Goal: Check status

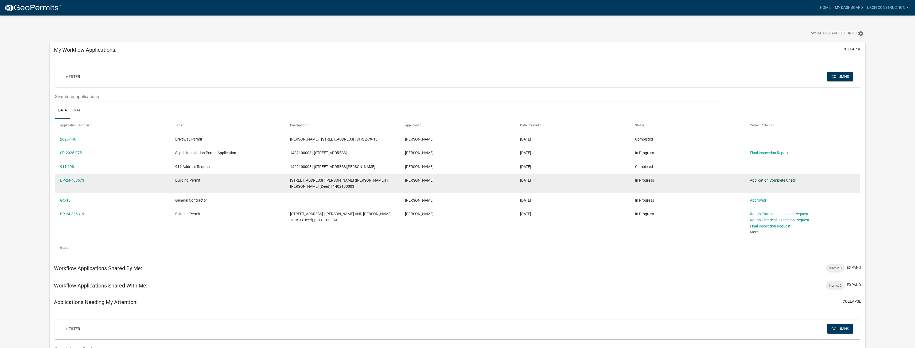
click at [780, 181] on link "Application Complete Check" at bounding box center [773, 180] width 46 height 4
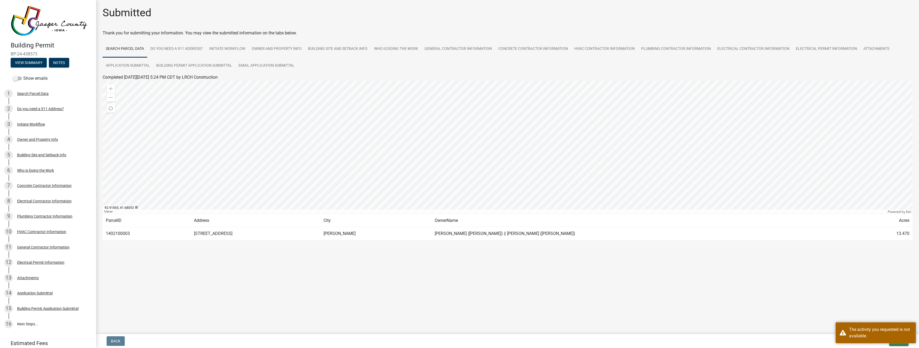
click at [815, 321] on main "Submitted Thank you for submitting your information. You may view the submitted…" at bounding box center [507, 166] width 822 height 332
click at [852, 329] on div "The activity you requested is not available." at bounding box center [880, 333] width 63 height 13
click at [897, 340] on span "Exit" at bounding box center [897, 341] width 8 height 4
click at [884, 328] on button "Save & Exit" at bounding box center [886, 327] width 43 height 13
